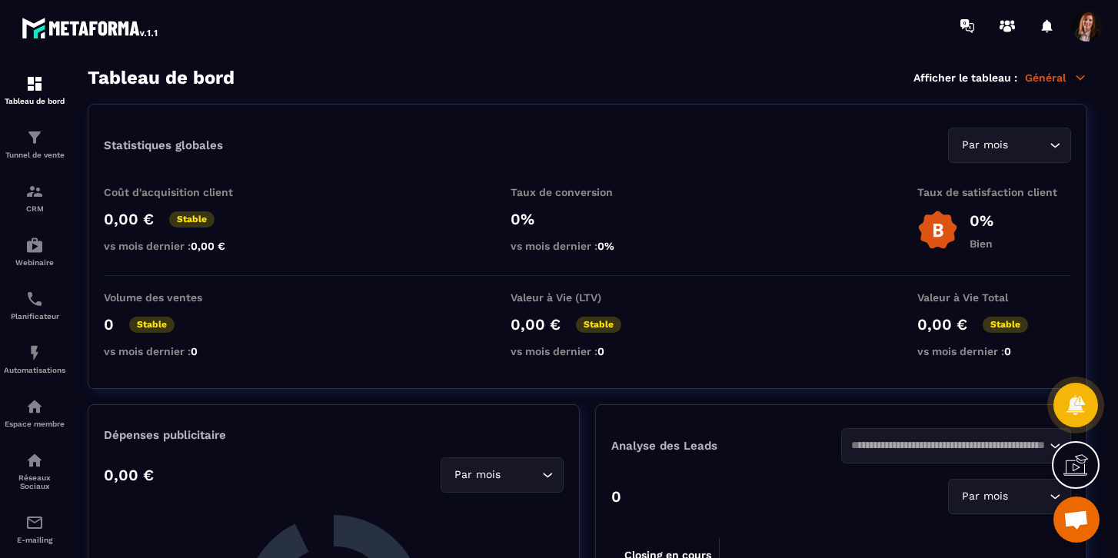
scroll to position [2001, 0]
click at [35, 138] on img at bounding box center [34, 137] width 18 height 18
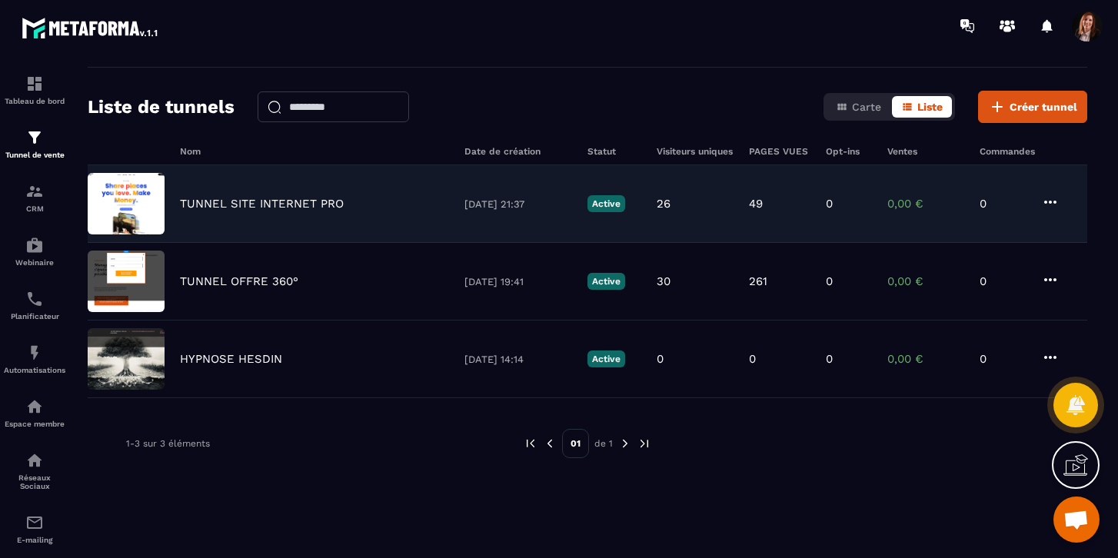
scroll to position [51, 0]
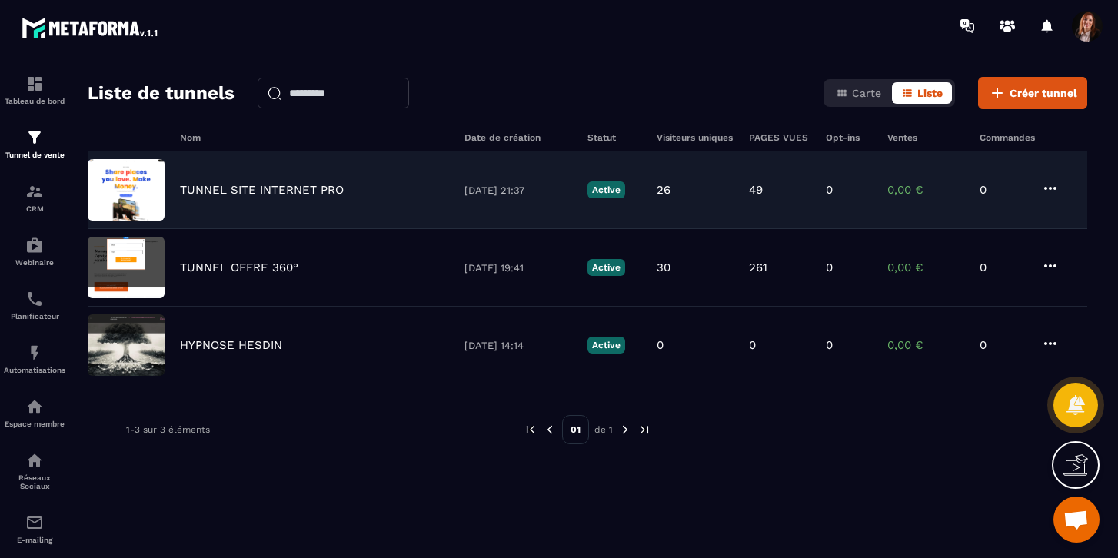
click at [255, 185] on p "TUNNEL SITE INTERNET PRO" at bounding box center [262, 190] width 164 height 14
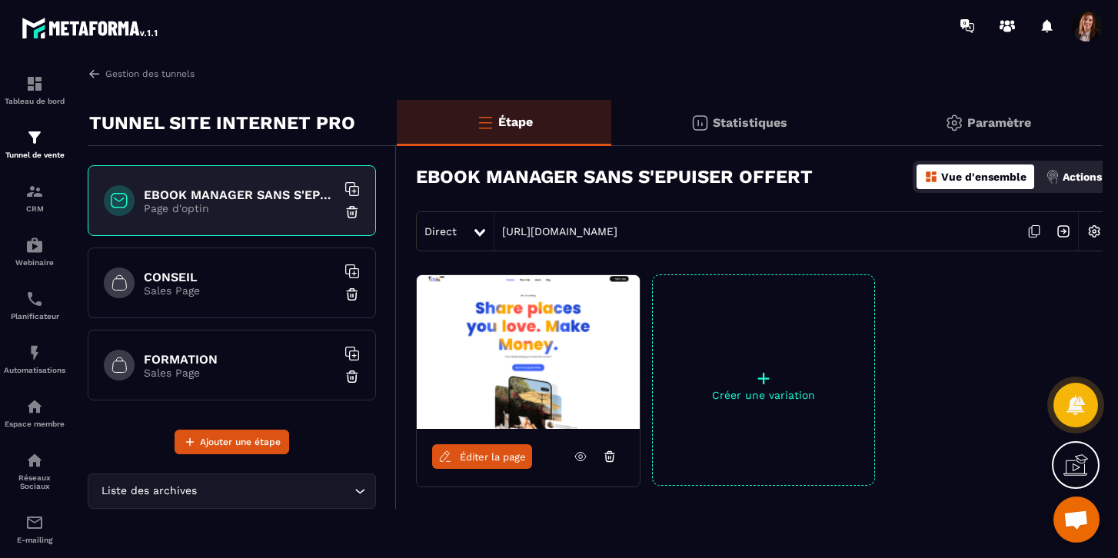
click at [165, 281] on h6 "CONSEIL" at bounding box center [240, 277] width 192 height 15
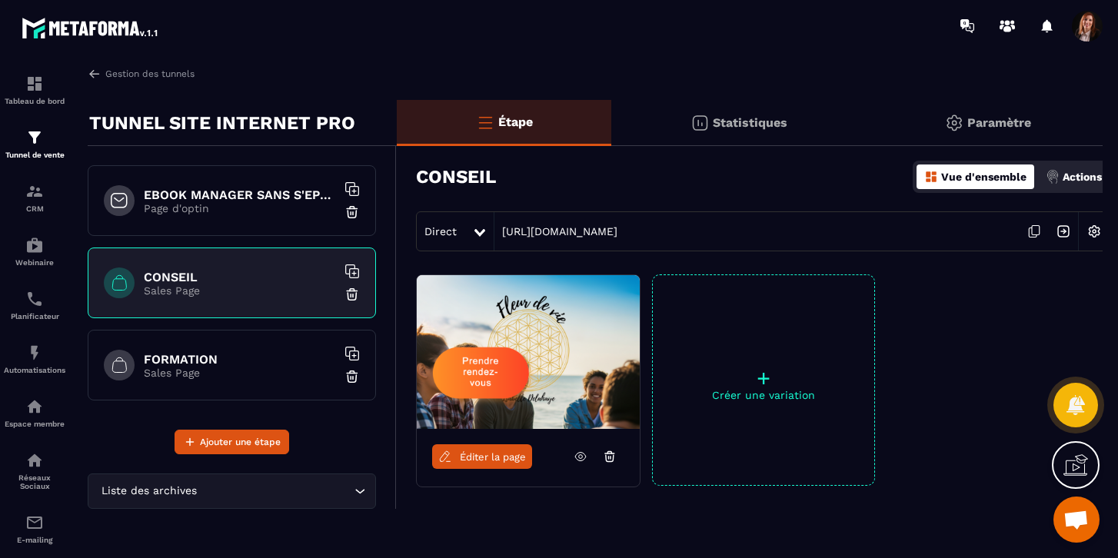
click at [581, 457] on icon at bounding box center [581, 457] width 14 height 14
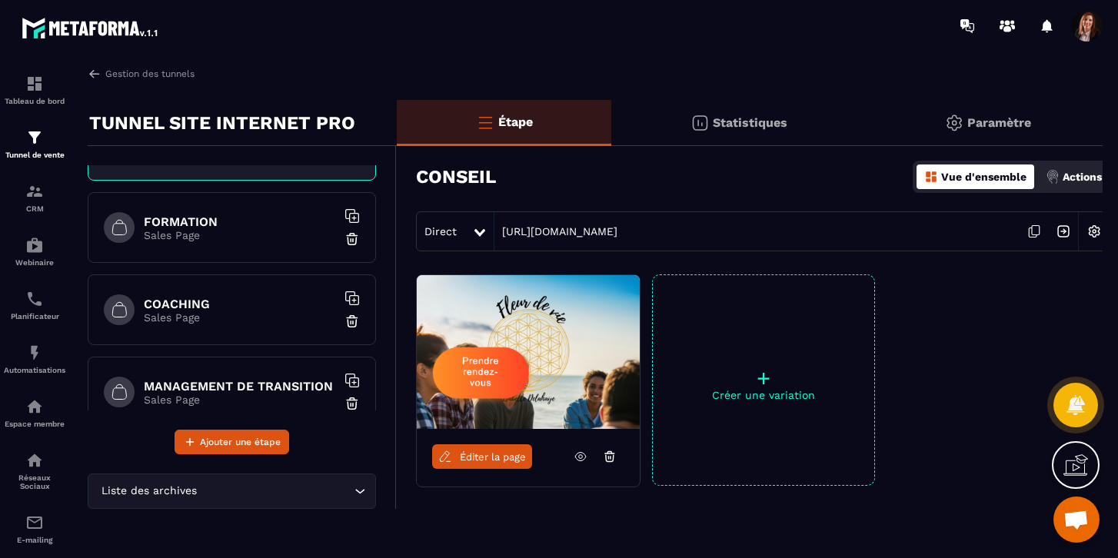
scroll to position [153, 0]
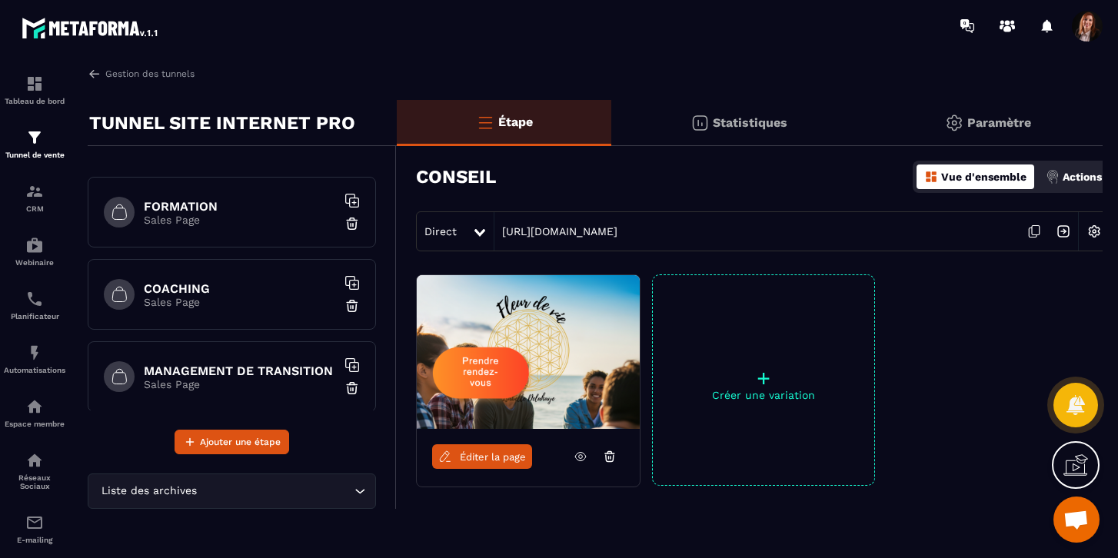
click at [198, 280] on div "COACHING Sales Page" at bounding box center [232, 294] width 288 height 71
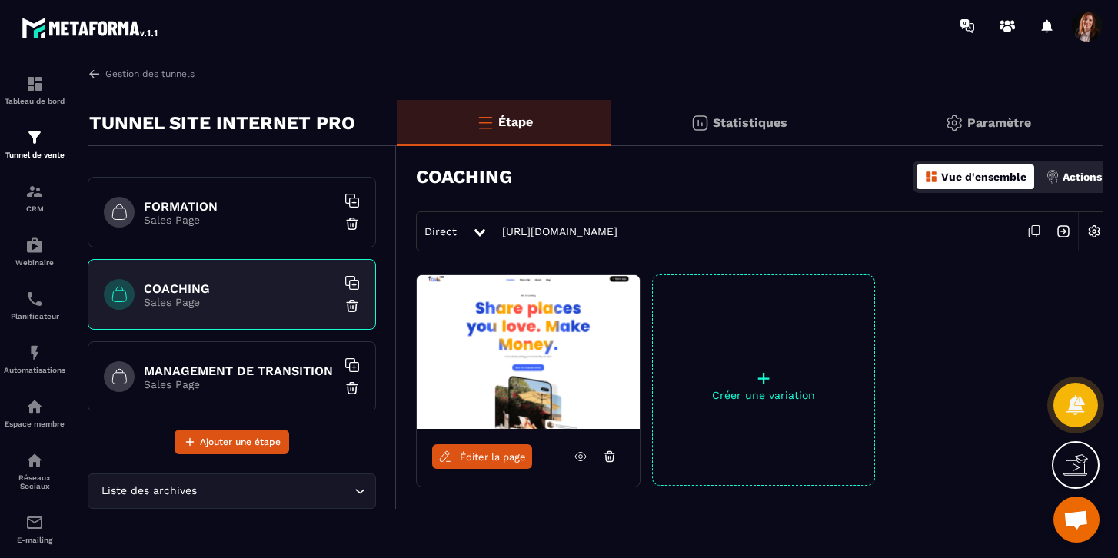
click at [477, 451] on span "Éditer la page" at bounding box center [493, 457] width 66 height 12
